Goal: Task Accomplishment & Management: Manage account settings

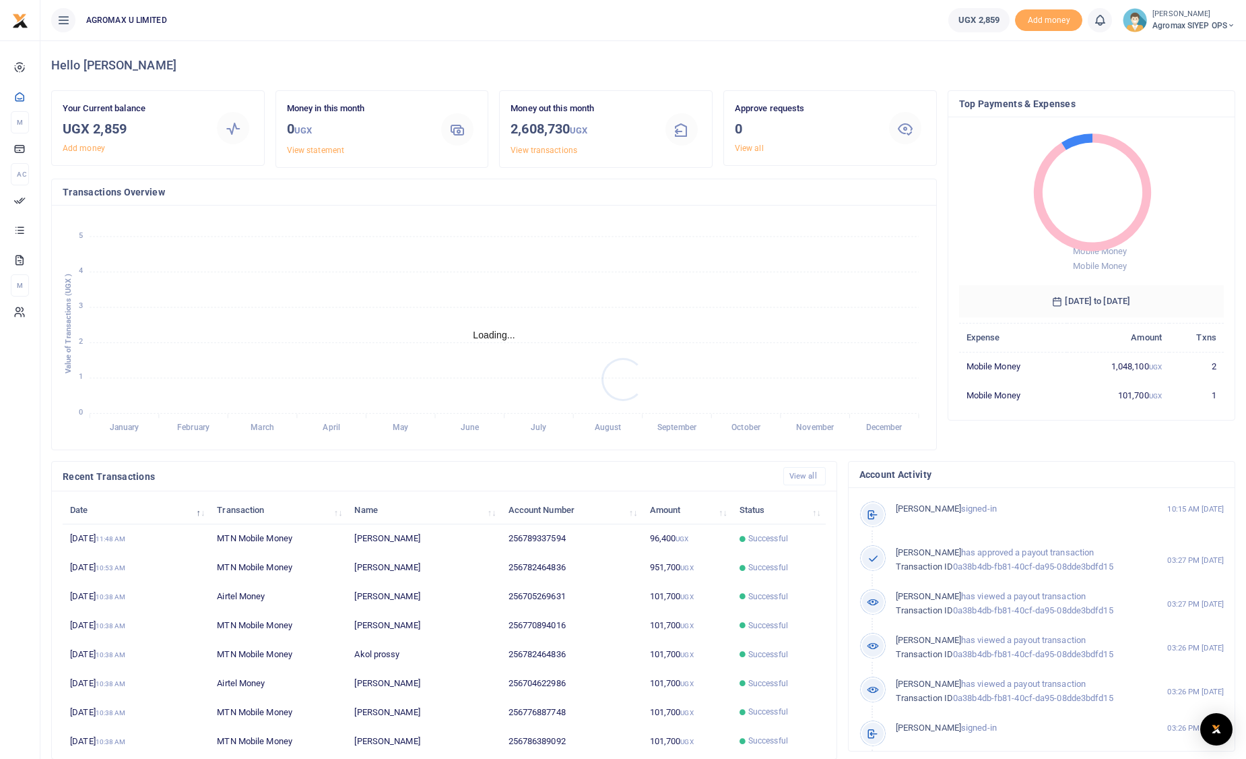
scroll to position [11, 11]
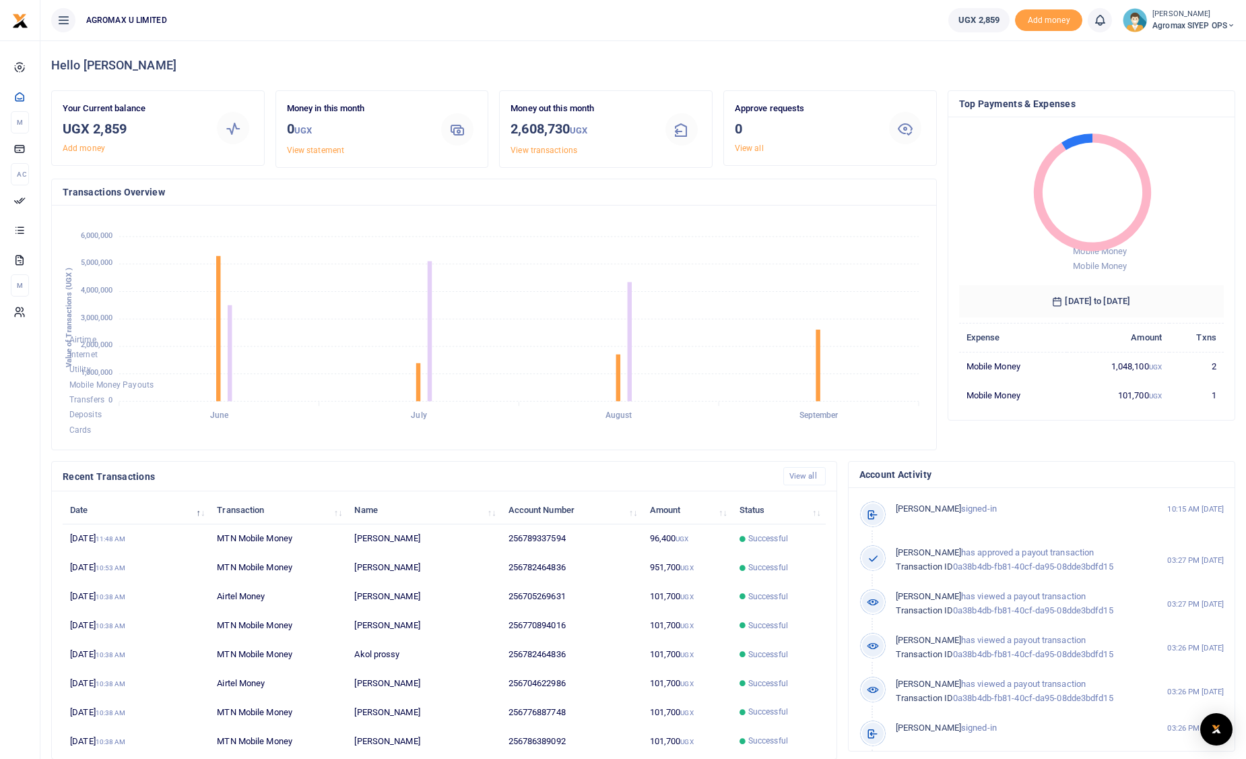
click at [1185, 21] on span "Agromax SIYEP OPS" at bounding box center [1194, 26] width 83 height 12
click at [1192, 47] on link "Switch accounts" at bounding box center [1184, 49] width 106 height 19
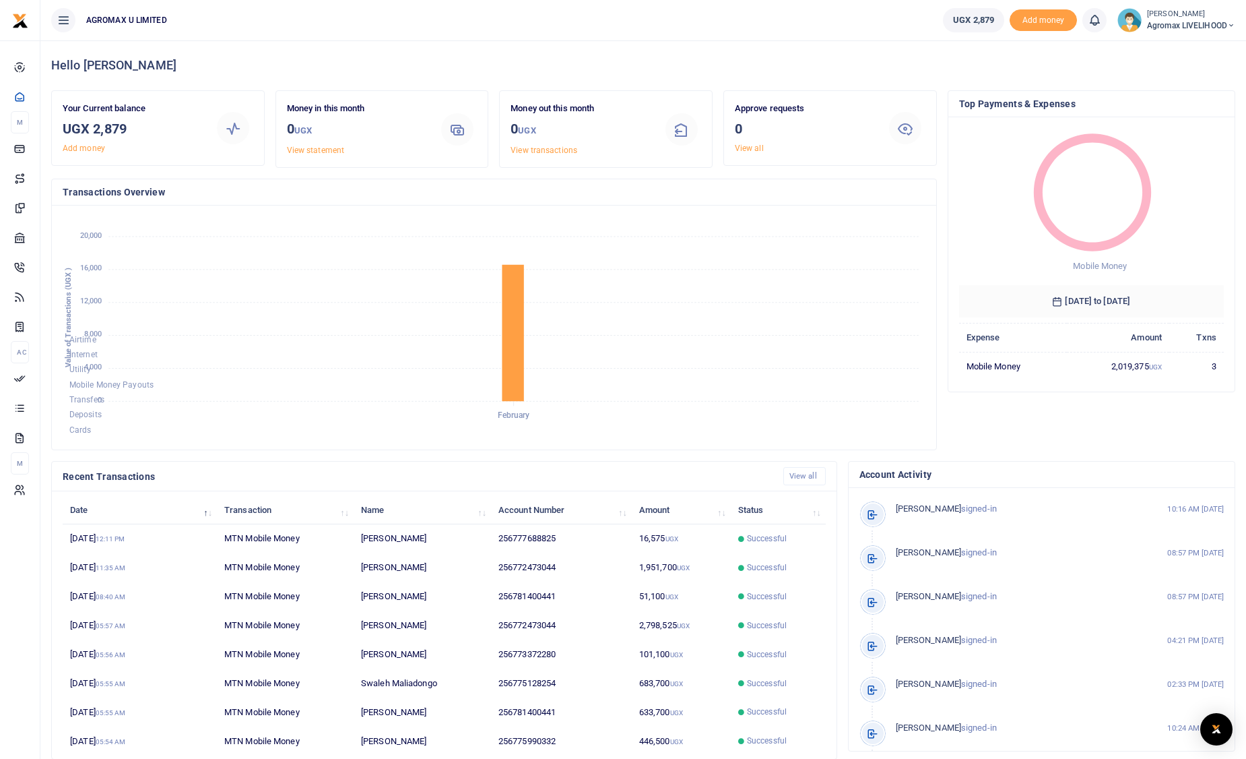
scroll to position [11, 11]
click at [1192, 24] on span "Agromax LIVELIHOOD" at bounding box center [1191, 26] width 88 height 12
click at [1191, 49] on link "Switch accounts" at bounding box center [1185, 49] width 106 height 19
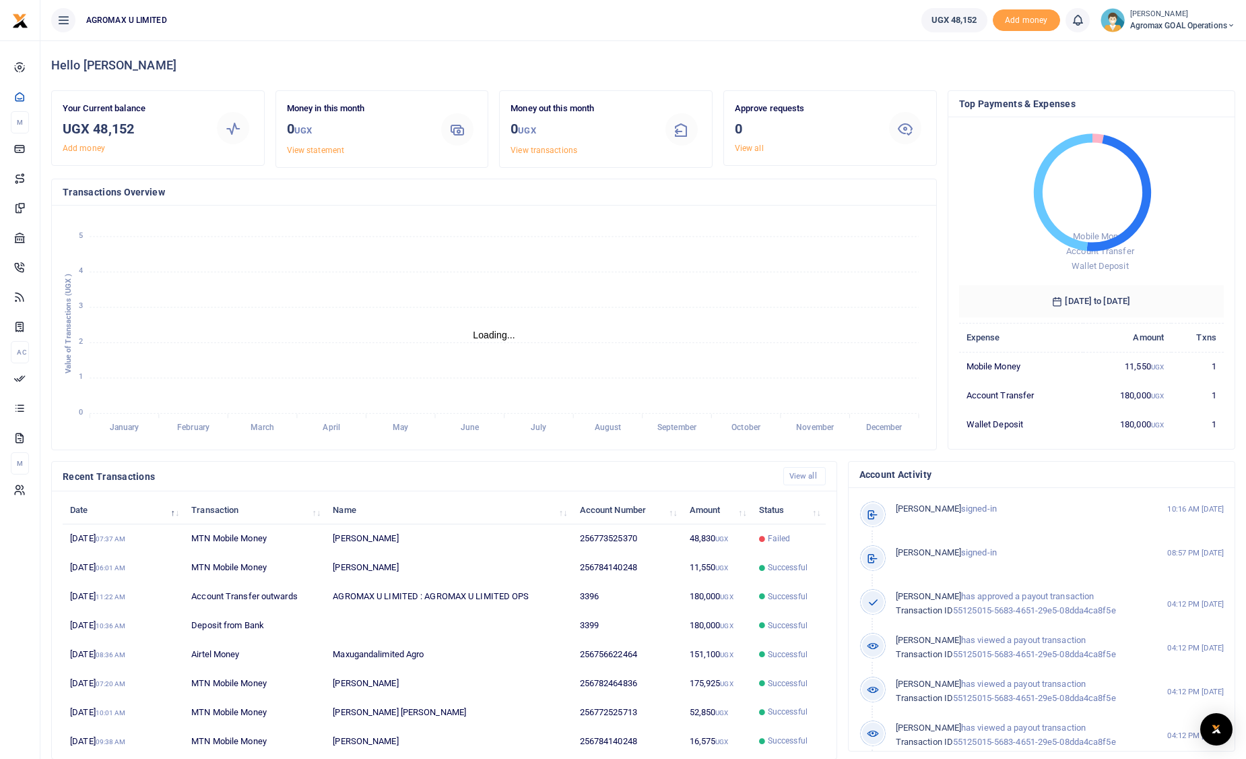
scroll to position [11, 11]
click at [1221, 26] on span "Agromax GOAL Operations" at bounding box center [1182, 26] width 105 height 12
click at [1196, 46] on link "Switch accounts" at bounding box center [1185, 49] width 106 height 19
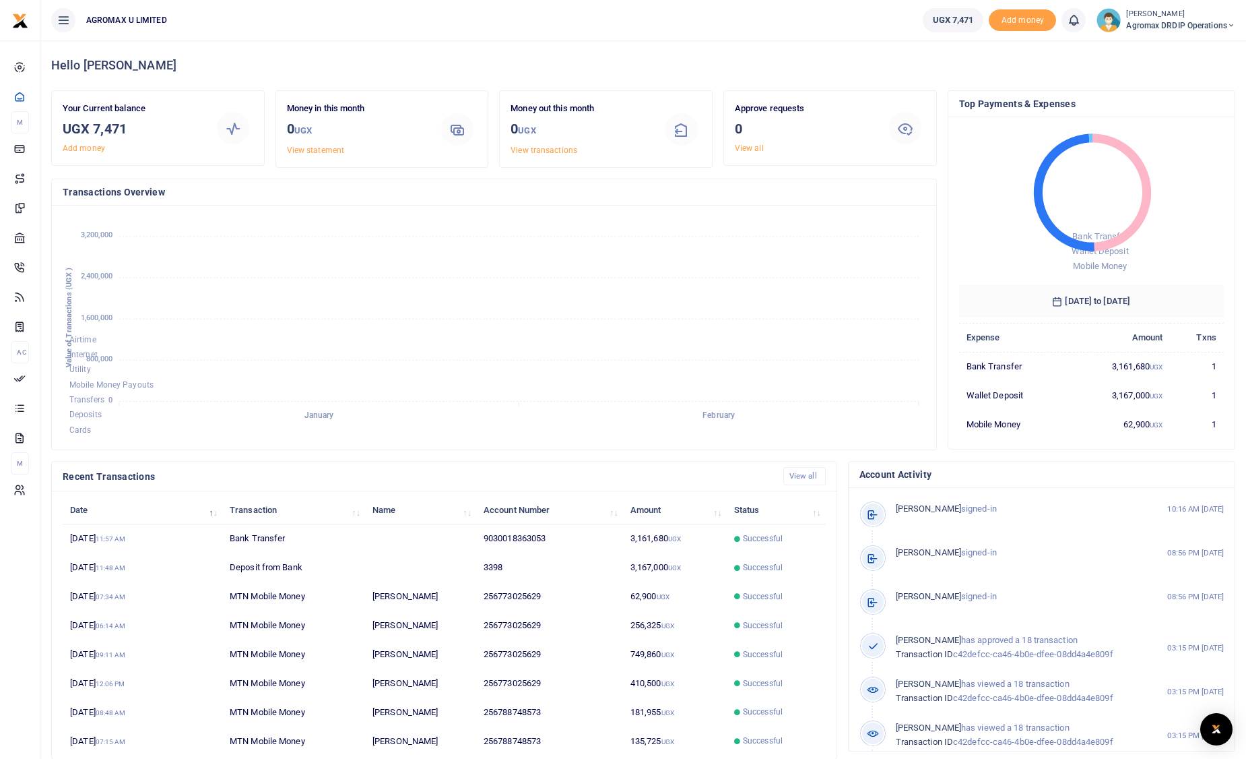
scroll to position [11, 11]
